Goal: Task Accomplishment & Management: Use online tool/utility

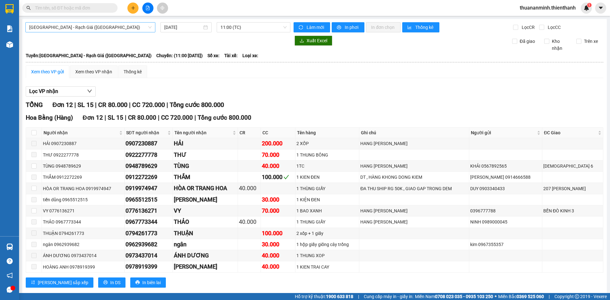
click at [116, 30] on span "[GEOGRAPHIC_DATA] - Rạch Giá ([GEOGRAPHIC_DATA])" at bounding box center [90, 28] width 122 height 10
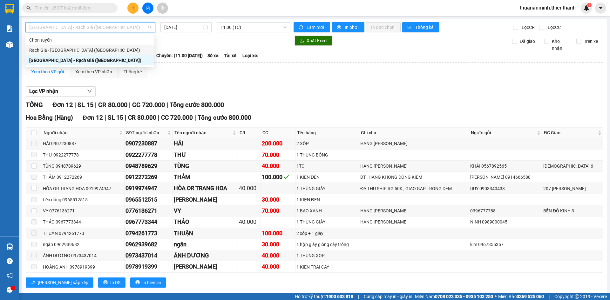
click at [97, 47] on div "Rạch Giá - [GEOGRAPHIC_DATA] ([GEOGRAPHIC_DATA])" at bounding box center [89, 50] width 121 height 7
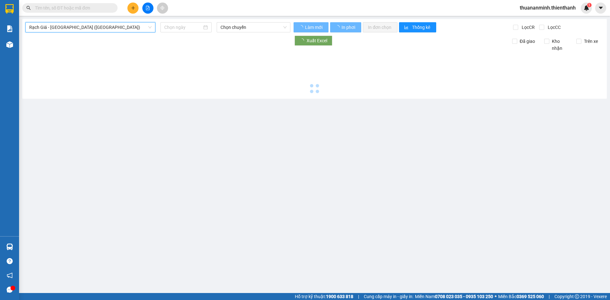
type input "[DATE]"
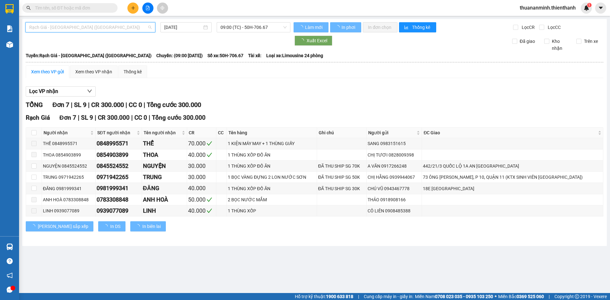
click at [114, 24] on span "Rạch Giá - [GEOGRAPHIC_DATA] ([GEOGRAPHIC_DATA])" at bounding box center [90, 28] width 122 height 10
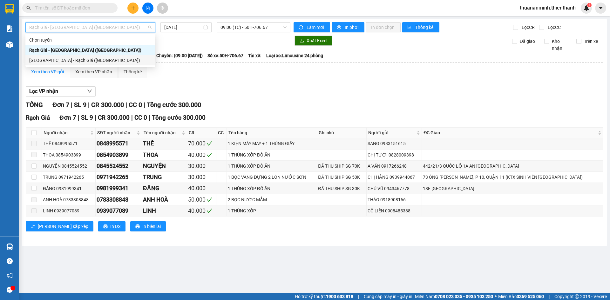
click at [68, 60] on div "[GEOGRAPHIC_DATA] - Rạch Giá ([GEOGRAPHIC_DATA])" at bounding box center [90, 60] width 122 height 7
type input "[DATE]"
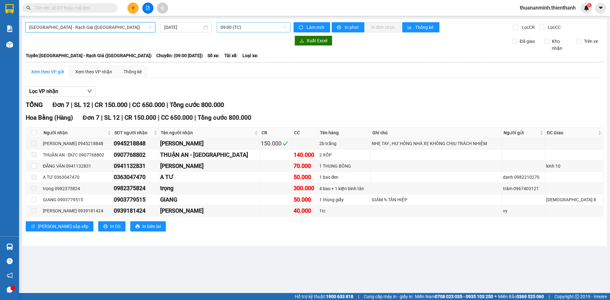
click at [253, 25] on span "09:00 (TC)" at bounding box center [254, 28] width 66 height 10
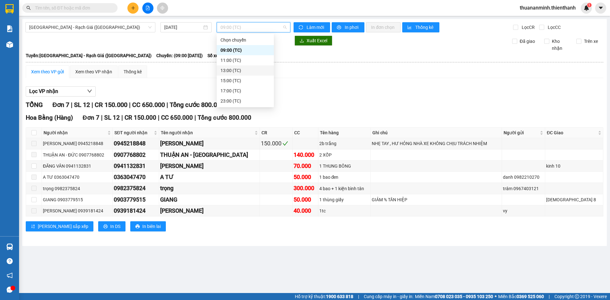
click at [238, 67] on div "13:00 (TC)" at bounding box center [246, 70] width 50 height 7
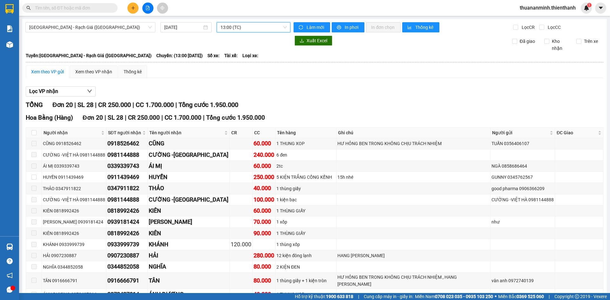
click at [263, 30] on span "13:00 (TC)" at bounding box center [254, 28] width 66 height 10
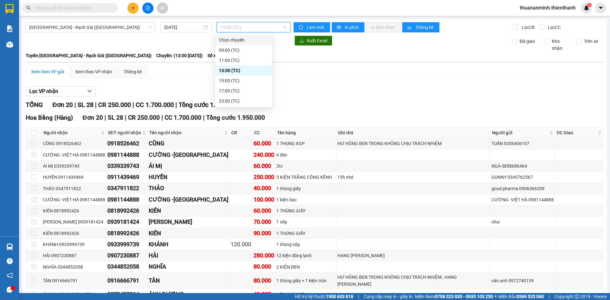
click at [148, 42] on div at bounding box center [157, 41] width 265 height 10
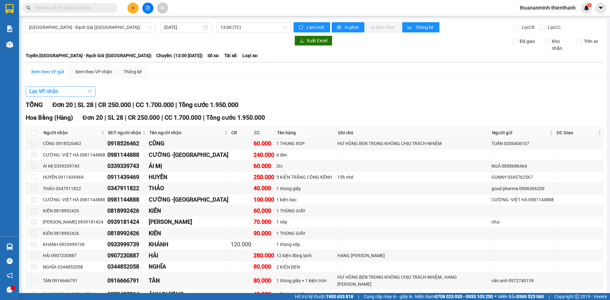
click at [64, 91] on button "Lọc VP nhận" at bounding box center [61, 91] width 70 height 10
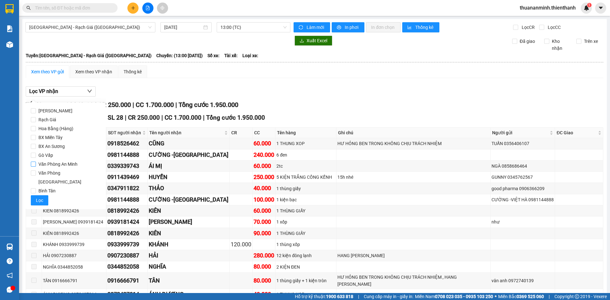
click at [53, 166] on span "Văn Phòng An Minh" at bounding box center [58, 164] width 44 height 9
click at [36, 166] on input "Văn Phòng An Minh" at bounding box center [33, 164] width 5 height 5
checkbox input "true"
click at [44, 195] on button "Lọc" at bounding box center [39, 200] width 17 height 10
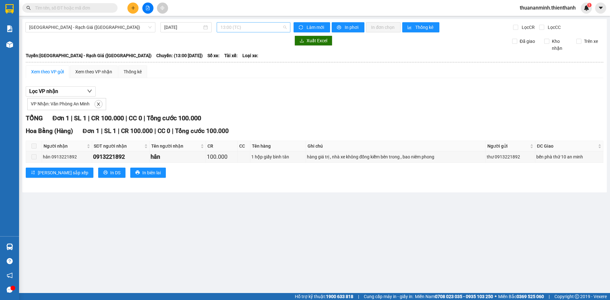
click at [273, 30] on span "13:00 (TC)" at bounding box center [254, 28] width 66 height 10
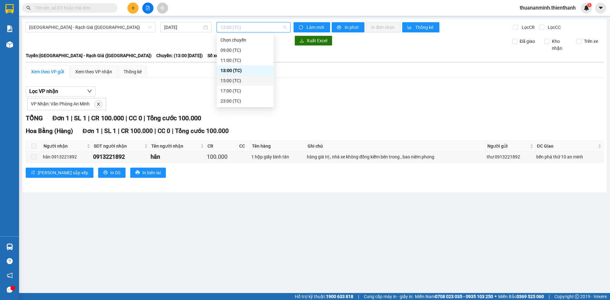
click at [238, 81] on div "15:00 (TC)" at bounding box center [246, 80] width 50 height 7
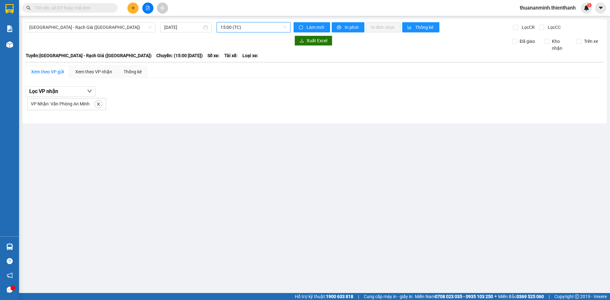
click at [262, 26] on span "15:00 (TC)" at bounding box center [254, 28] width 66 height 10
click at [238, 79] on div "15:00 (TC)" at bounding box center [246, 80] width 50 height 7
click at [270, 25] on span "15:00 (TC)" at bounding box center [254, 28] width 66 height 10
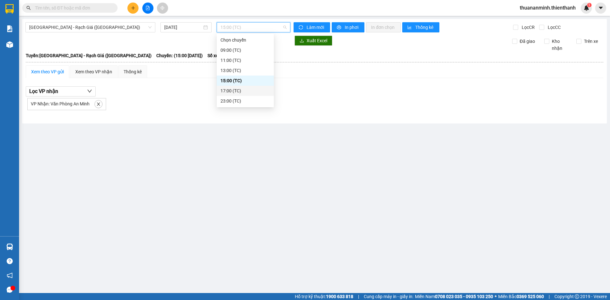
click at [238, 90] on div "17:00 (TC)" at bounding box center [246, 90] width 50 height 7
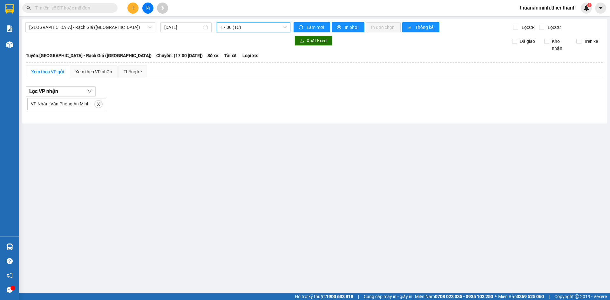
click at [270, 28] on span "17:00 (TC)" at bounding box center [254, 28] width 66 height 10
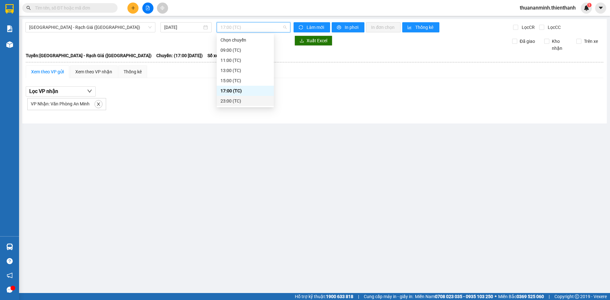
click at [237, 102] on div "23:00 (TC)" at bounding box center [246, 101] width 50 height 7
